Goal: Information Seeking & Learning: Learn about a topic

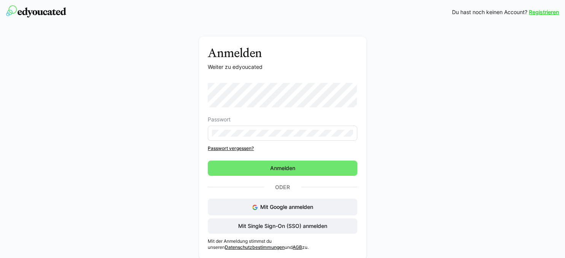
scroll to position [5, 0]
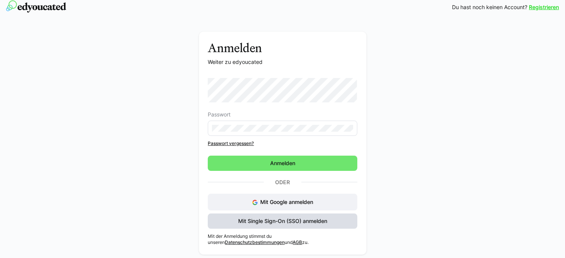
click at [247, 223] on span "Mit Single Sign-On (SSO) anmelden" at bounding box center [282, 221] width 91 height 8
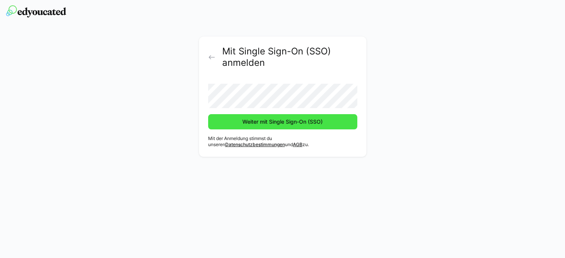
click at [208, 114] on button "Weiter mit Single Sign-On (SSO)" at bounding box center [282, 121] width 149 height 15
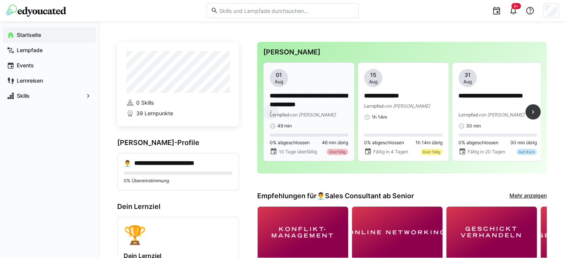
click at [301, 80] on app-date-bubble "[DATE]" at bounding box center [309, 78] width 78 height 18
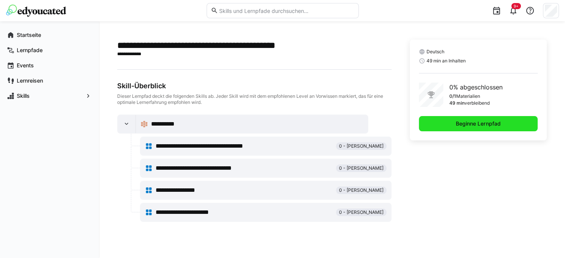
click at [440, 127] on span "Beginne Lernpfad" at bounding box center [478, 123] width 119 height 15
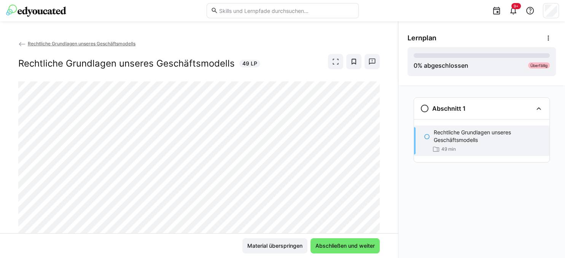
scroll to position [27, 0]
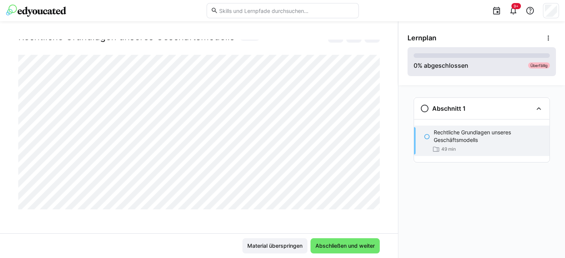
click at [461, 61] on div "0 % abgeschlossen" at bounding box center [441, 65] width 55 height 9
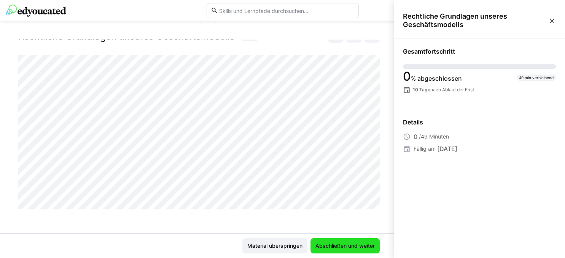
click at [329, 247] on span "Abschließen und weiter" at bounding box center [345, 246] width 62 height 8
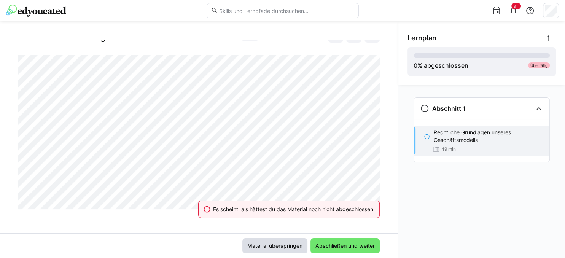
click at [269, 247] on span "Material überspringen" at bounding box center [274, 246] width 57 height 8
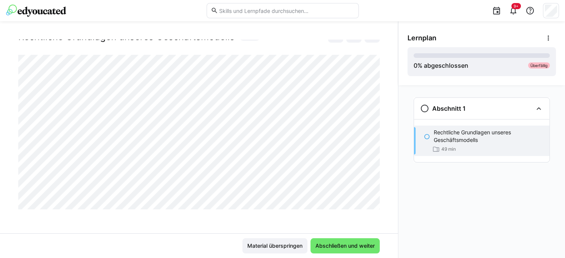
click at [446, 144] on div "Rechtliche Grundlagen unseres Geschäftsmodells 49 min" at bounding box center [481, 141] width 135 height 30
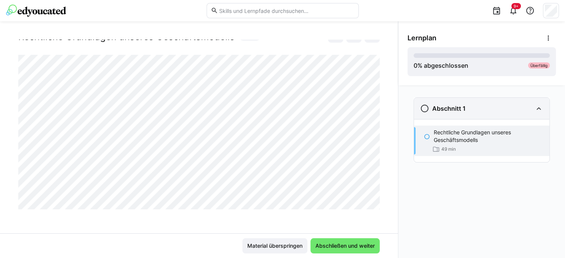
click at [434, 109] on h3 "Abschnitt 1" at bounding box center [448, 109] width 33 height 8
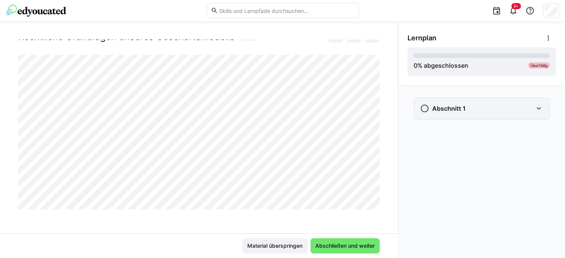
click at [434, 109] on h3 "Abschnitt 1" at bounding box center [448, 109] width 33 height 8
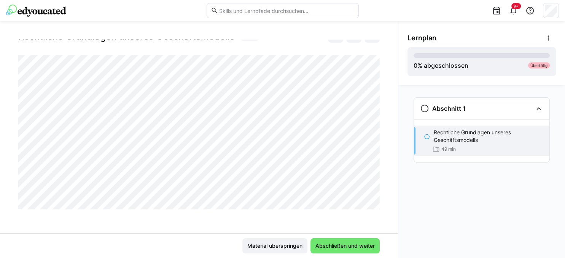
click at [426, 136] on eds-icon at bounding box center [427, 137] width 6 height 6
click at [447, 139] on p "Rechtliche Grundlagen unseres Geschäftsmodells" at bounding box center [489, 136] width 110 height 15
drag, startPoint x: 447, startPoint y: 139, endPoint x: 440, endPoint y: 131, distance: 11.3
click at [440, 131] on p "Rechtliche Grundlagen unseres Geschäftsmodells" at bounding box center [489, 136] width 110 height 15
click at [447, 137] on p "Rechtliche Grundlagen unseres Geschäftsmodells" at bounding box center [489, 136] width 110 height 15
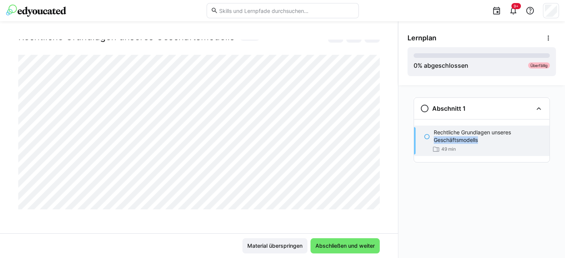
click at [447, 137] on p "Rechtliche Grundlagen unseres Geschäftsmodells" at bounding box center [489, 136] width 110 height 15
drag, startPoint x: 277, startPoint y: 256, endPoint x: 272, endPoint y: 247, distance: 9.4
click at [272, 247] on div "Material überspringen Abschließen und weiter" at bounding box center [199, 245] width 398 height 25
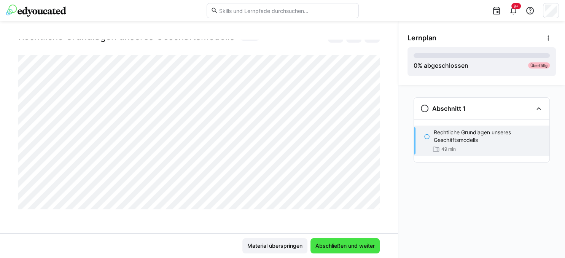
click at [331, 250] on span "Abschließen und weiter" at bounding box center [344, 245] width 69 height 15
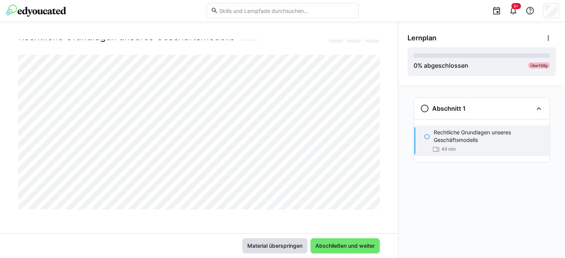
click at [257, 248] on span "Material überspringen" at bounding box center [274, 246] width 57 height 8
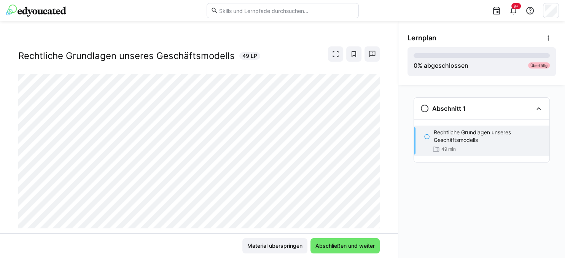
scroll to position [8, 0]
click at [334, 54] on eds-icon at bounding box center [336, 54] width 8 height 8
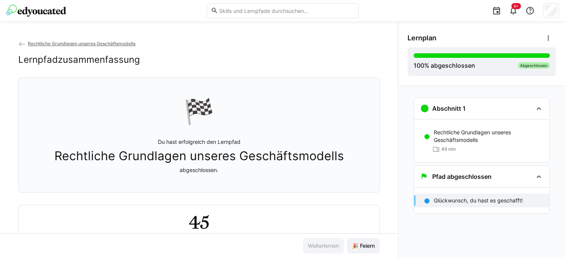
scroll to position [35, 0]
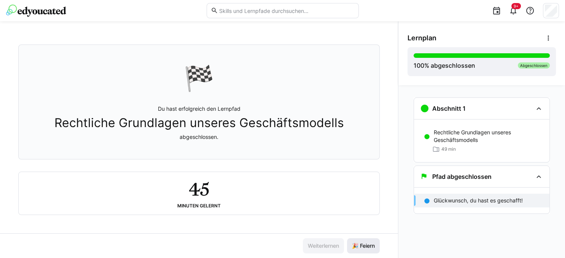
click at [359, 246] on span "🎉 Feiern" at bounding box center [363, 246] width 25 height 8
click at [41, 16] on img at bounding box center [36, 11] width 60 height 12
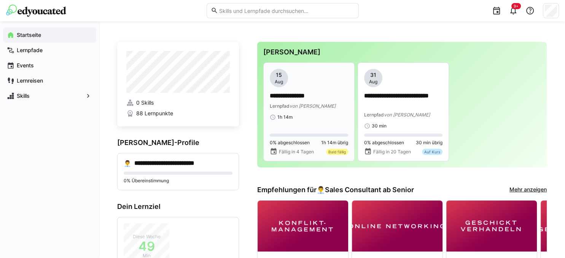
click at [315, 90] on div "**********" at bounding box center [309, 94] width 78 height 51
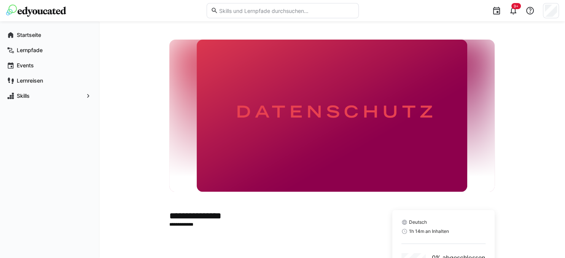
scroll to position [71, 0]
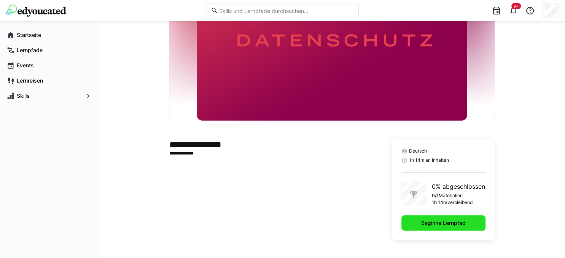
click at [448, 228] on span "Beginne Lernpfad" at bounding box center [443, 222] width 84 height 15
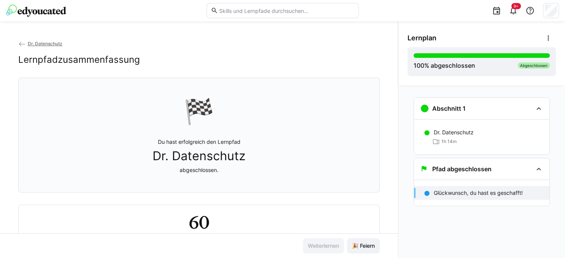
scroll to position [35, 0]
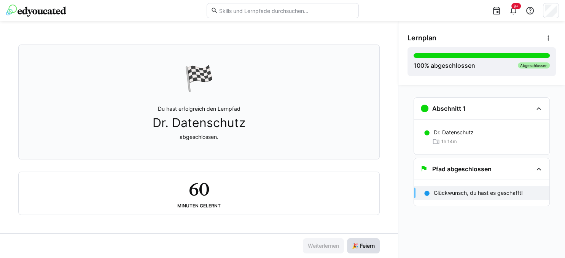
click at [369, 249] on span "🎉 Feiern" at bounding box center [363, 246] width 25 height 8
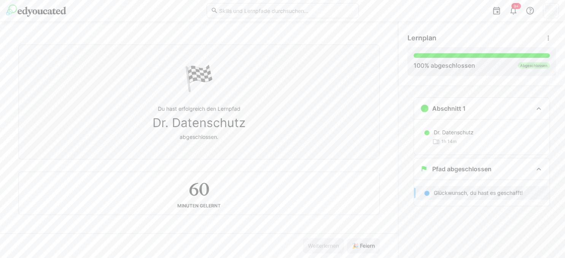
click at [30, 8] on img at bounding box center [36, 11] width 60 height 12
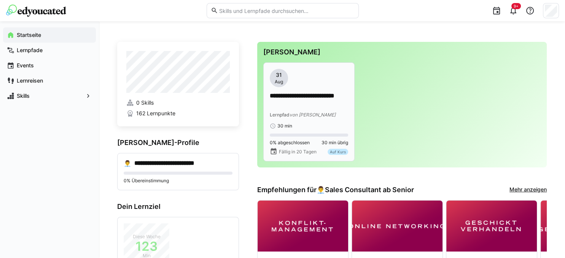
click at [293, 105] on p "**********" at bounding box center [309, 101] width 78 height 18
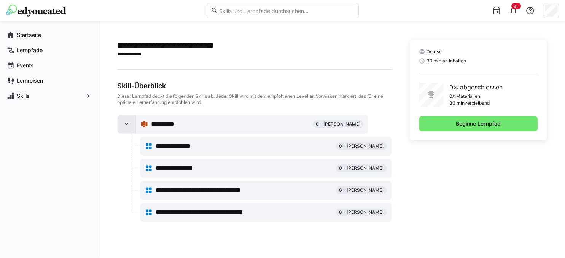
click at [126, 122] on eds-icon at bounding box center [127, 124] width 8 height 8
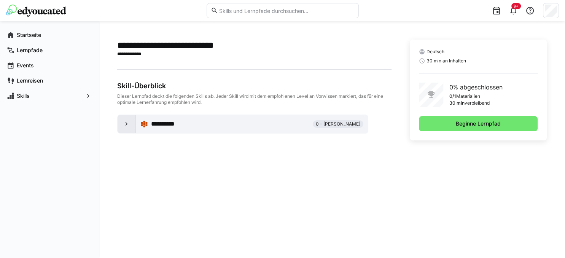
click at [126, 122] on eds-icon at bounding box center [127, 124] width 8 height 8
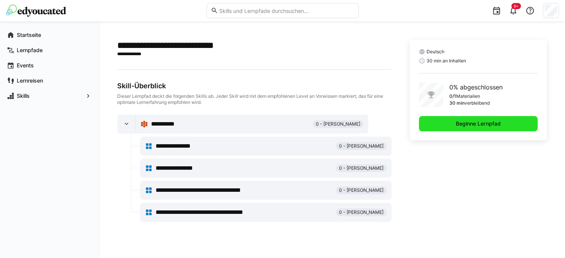
click at [433, 121] on span "Beginne Lernpfad" at bounding box center [478, 123] width 119 height 15
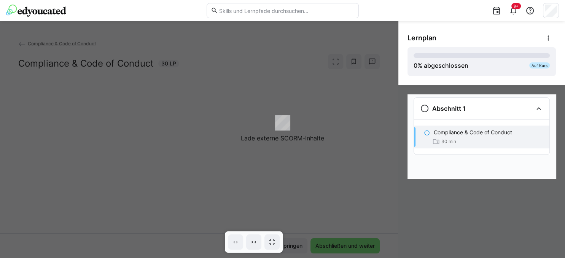
scroll to position [8, 0]
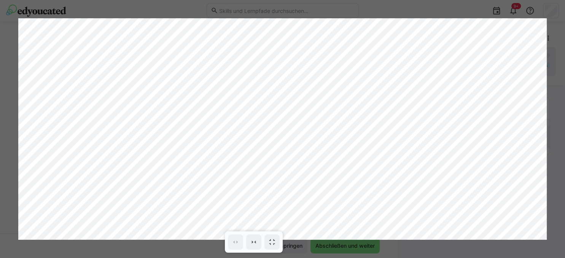
click at [269, 232] on div at bounding box center [254, 241] width 58 height 21
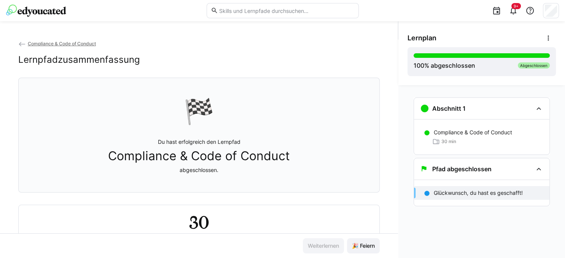
scroll to position [35, 0]
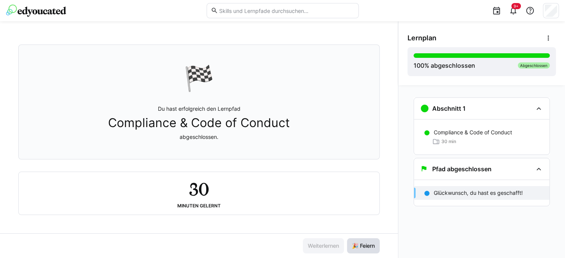
click at [365, 246] on span "🎉 Feiern" at bounding box center [363, 246] width 25 height 8
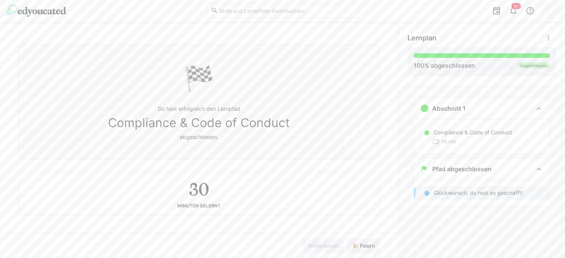
click at [51, 9] on img at bounding box center [36, 11] width 60 height 12
